Goal: Navigation & Orientation: Find specific page/section

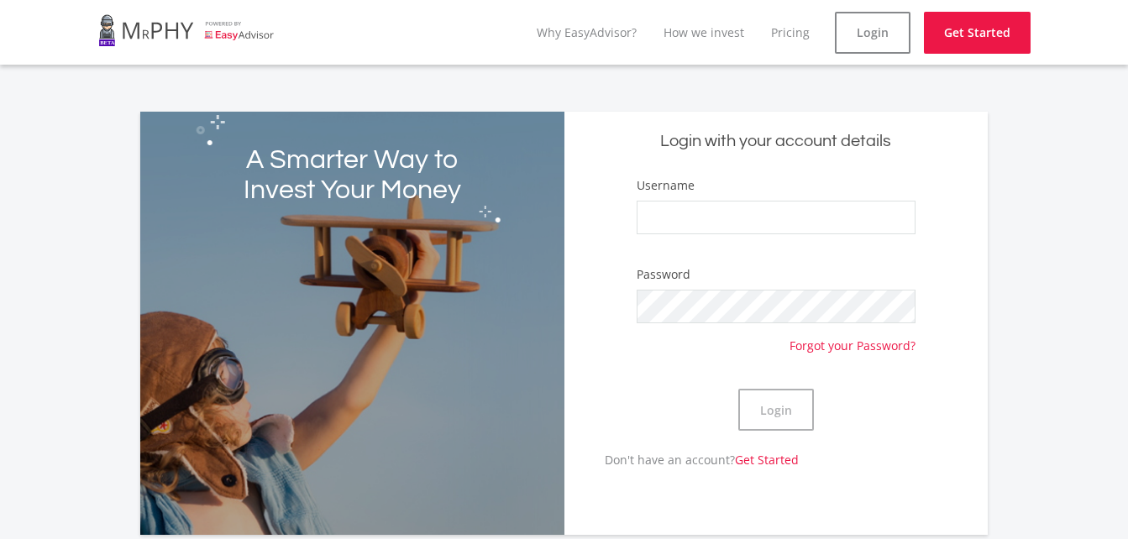
click at [675, 200] on div "Username" at bounding box center [776, 213] width 279 height 74
click at [675, 209] on input "Username" at bounding box center [776, 218] width 279 height 34
click at [790, 39] on link "Pricing" at bounding box center [790, 32] width 39 height 16
